Goal: Task Accomplishment & Management: Complete application form

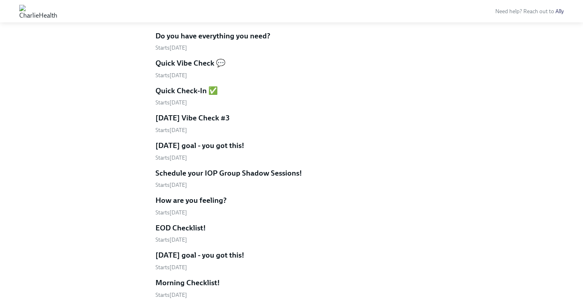
scroll to position [476, 0]
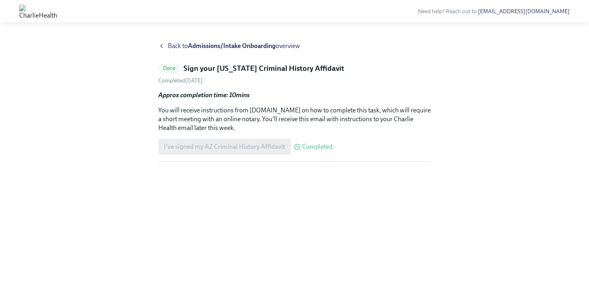
click at [162, 43] on icon at bounding box center [161, 46] width 6 height 6
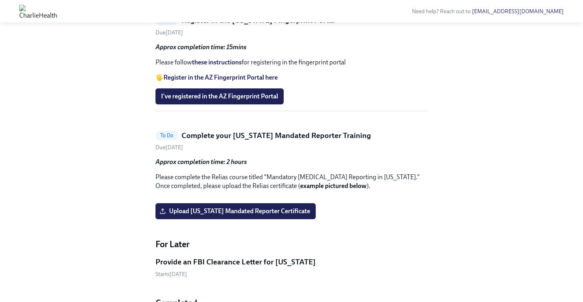
scroll to position [696, 0]
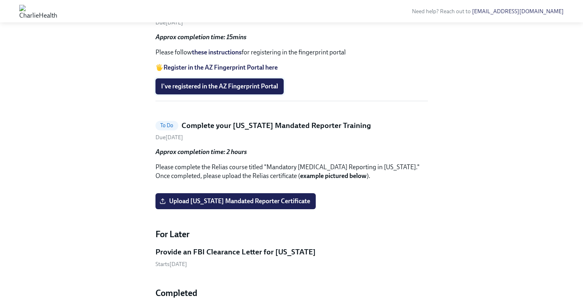
click at [190, 95] on button "I've registered in the AZ Fingerprint Portal" at bounding box center [219, 86] width 128 height 16
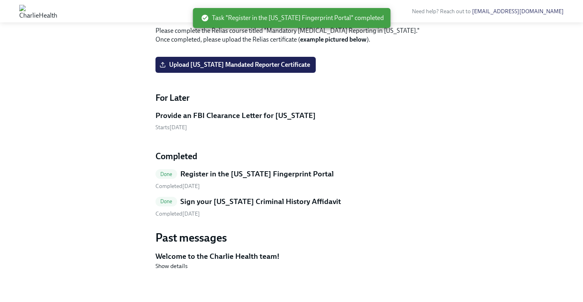
scroll to position [849, 0]
click at [191, 73] on label "Upload Pennsylvania Mandated Reporter Certificate" at bounding box center [235, 65] width 160 height 16
click at [0, 0] on input "Upload Pennsylvania Mandated Reporter Certificate" at bounding box center [0, 0] width 0 height 0
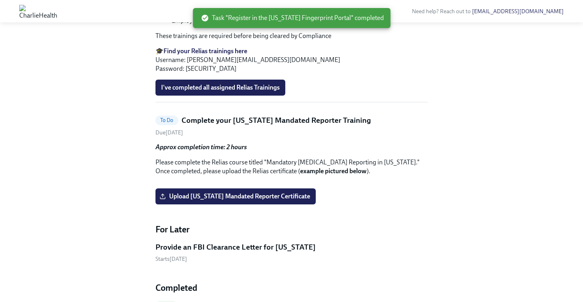
scroll to position [583, 0]
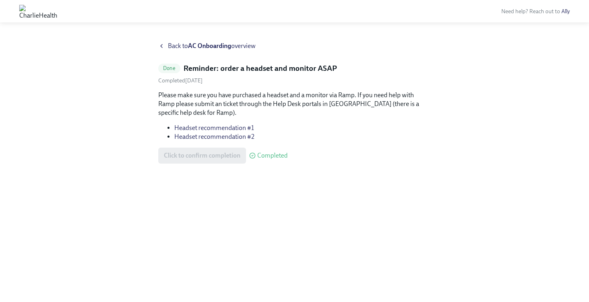
click at [188, 44] on span "Back to AC Onboarding overview" at bounding box center [212, 46] width 88 height 9
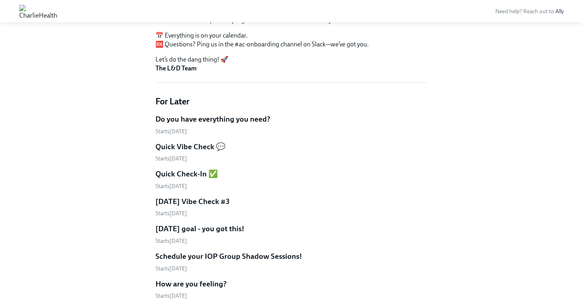
scroll to position [352, 0]
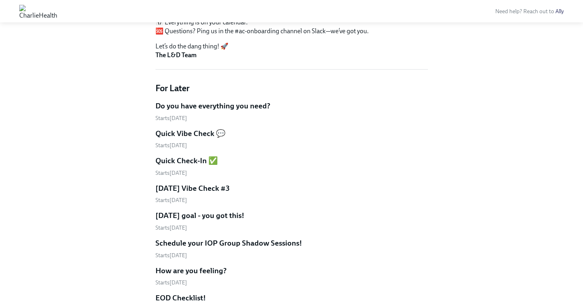
click at [233, 101] on h5 "Do you have everything you need?" at bounding box center [212, 106] width 115 height 10
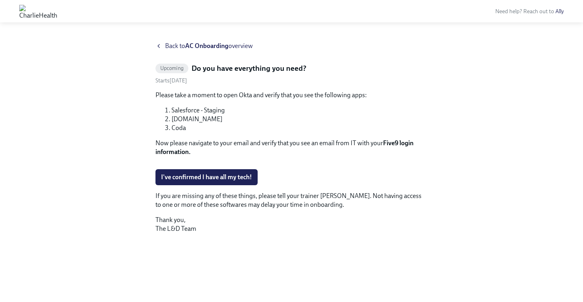
scroll to position [109, 0]
click at [192, 185] on button "I've confirmed I have all my tech!" at bounding box center [206, 177] width 102 height 16
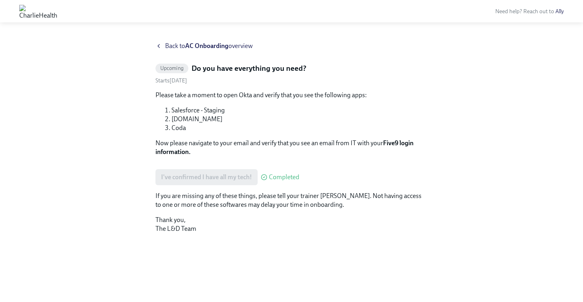
scroll to position [0, 0]
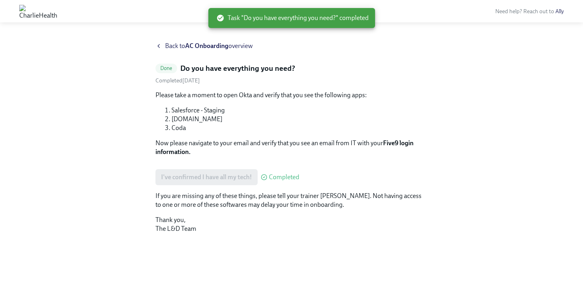
click at [167, 48] on span "Back to AC Onboarding overview" at bounding box center [209, 46] width 88 height 9
